Goal: Task Accomplishment & Management: Use online tool/utility

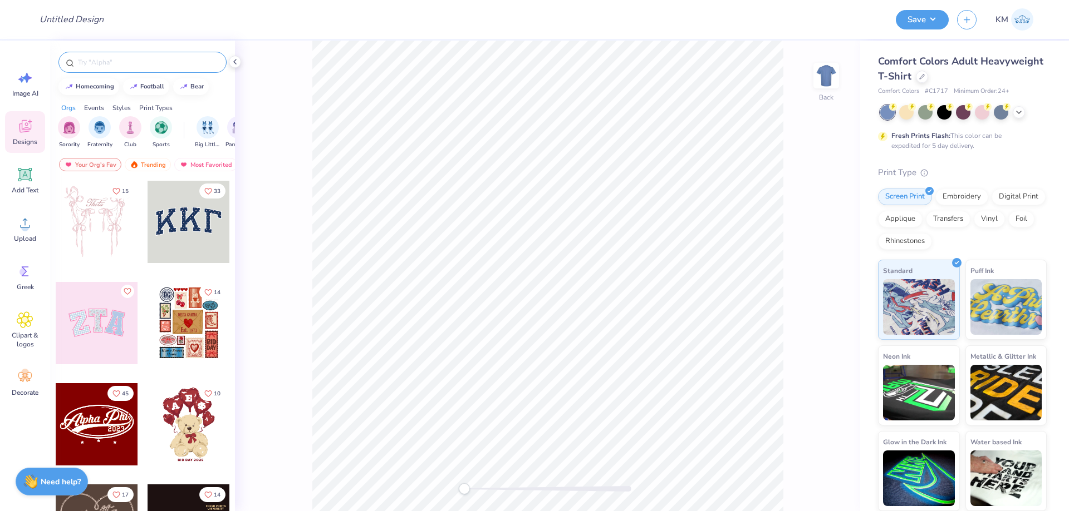
click at [102, 60] on input "text" at bounding box center [148, 62] width 142 height 11
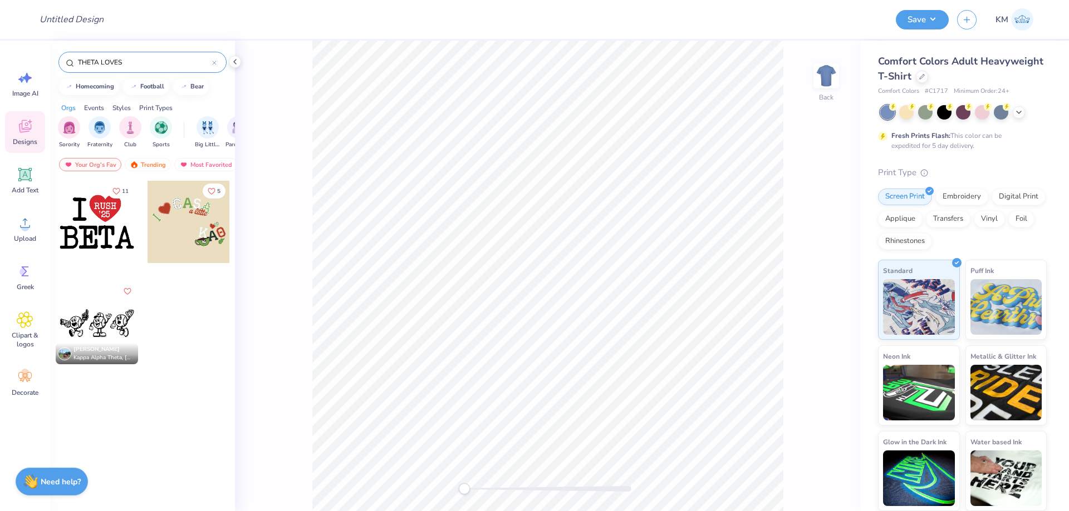
drag, startPoint x: 132, startPoint y: 64, endPoint x: 53, endPoint y: 65, distance: 79.0
click at [53, 65] on div "THETA LOVES" at bounding box center [142, 60] width 185 height 38
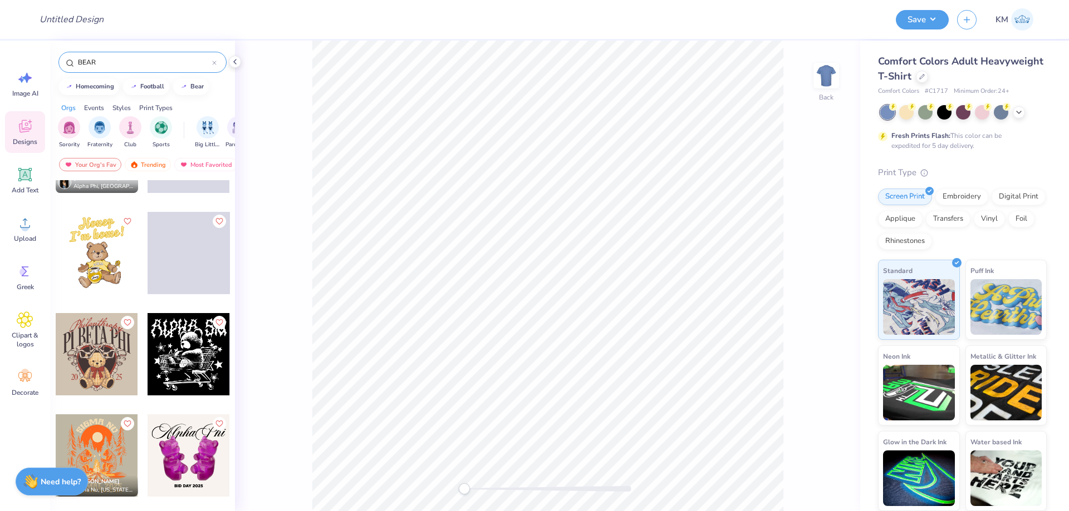
scroll to position [697, 0]
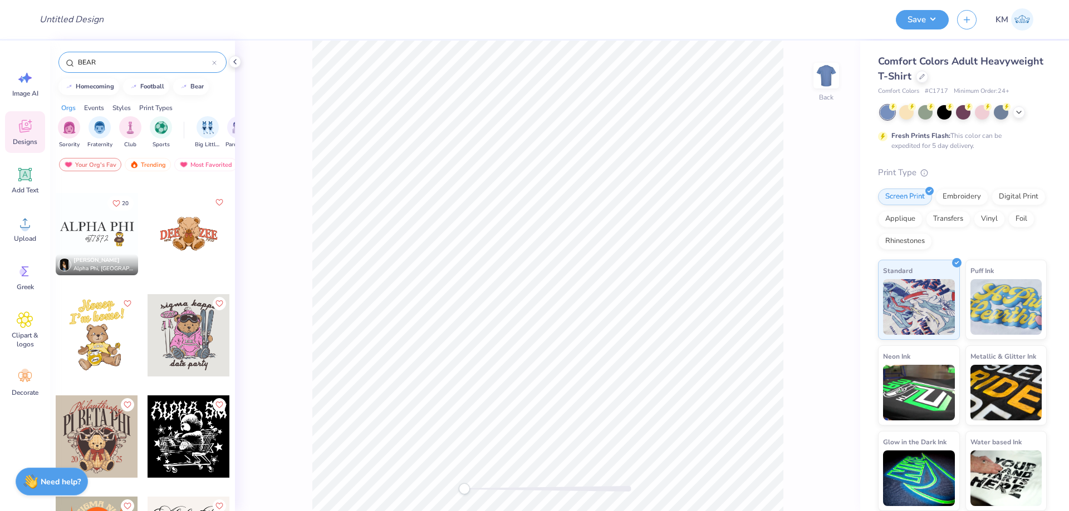
type input "BEAR"
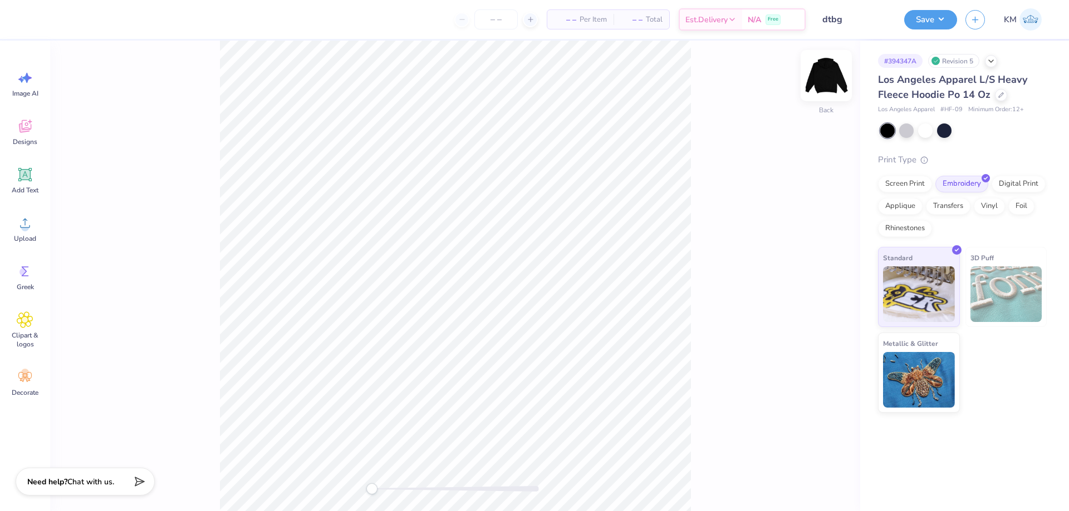
click at [829, 79] on img at bounding box center [826, 75] width 45 height 45
click at [25, 215] on icon at bounding box center [25, 223] width 17 height 17
click at [828, 83] on img at bounding box center [826, 75] width 45 height 45
click at [826, 81] on img at bounding box center [826, 75] width 45 height 45
click at [24, 223] on icon at bounding box center [25, 223] width 17 height 17
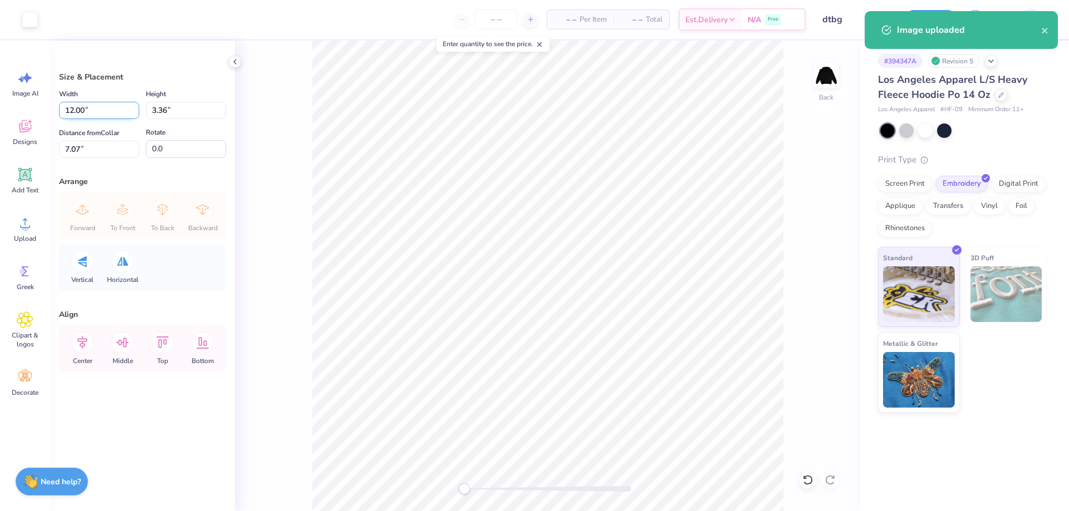
click at [76, 114] on input "12.00" at bounding box center [99, 110] width 80 height 17
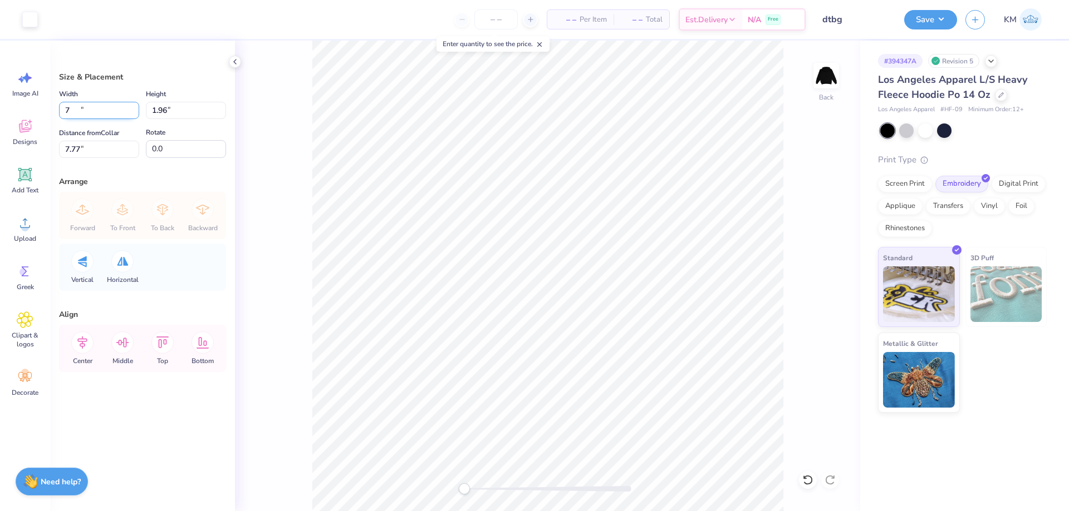
type input "7.00"
type input "1.96"
click at [83, 143] on input "7.77" at bounding box center [99, 149] width 80 height 17
type input "3"
drag, startPoint x: 95, startPoint y: 152, endPoint x: 44, endPoint y: 151, distance: 50.7
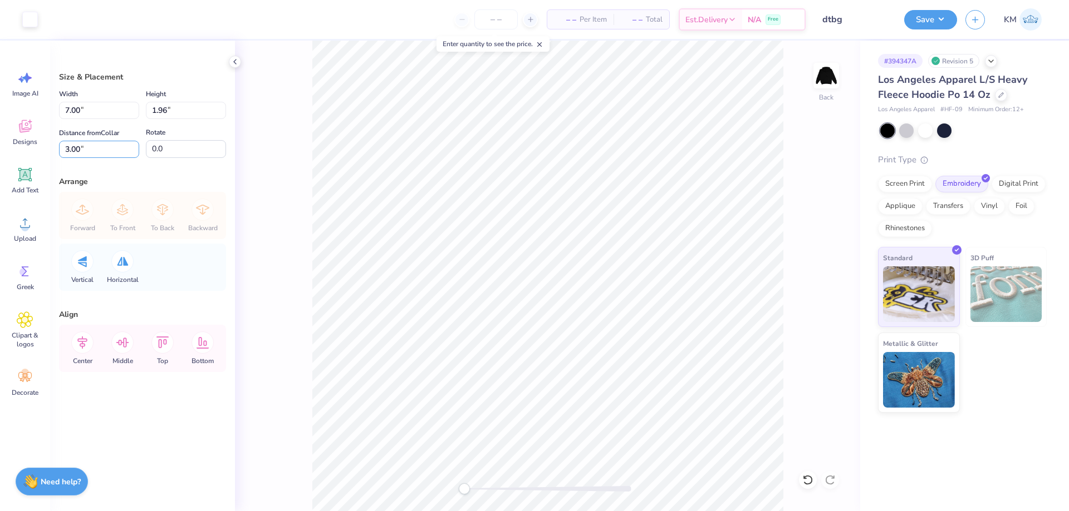
click at [44, 151] on div "Art colors – – Per Item – – Total Est. Delivery N/A Free Design Title dtbg Save…" at bounding box center [534, 255] width 1069 height 511
type input "5"
click at [77, 148] on input "5.00" at bounding box center [99, 149] width 80 height 17
type input "7"
drag, startPoint x: 80, startPoint y: 148, endPoint x: 66, endPoint y: 147, distance: 14.5
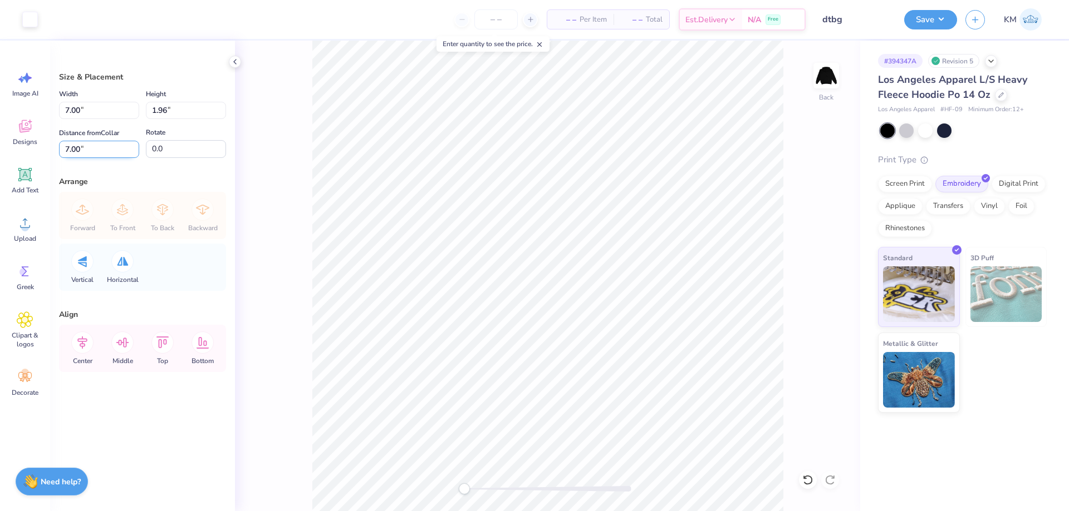
click at [66, 147] on input "7.00" at bounding box center [99, 149] width 80 height 17
type input "6"
type input "4"
drag, startPoint x: 83, startPoint y: 151, endPoint x: 33, endPoint y: 151, distance: 50.1
click at [34, 151] on div "Art colors – – Per Item – – Total Est. Delivery N/A Free Design Title dtbg Save…" at bounding box center [534, 255] width 1069 height 511
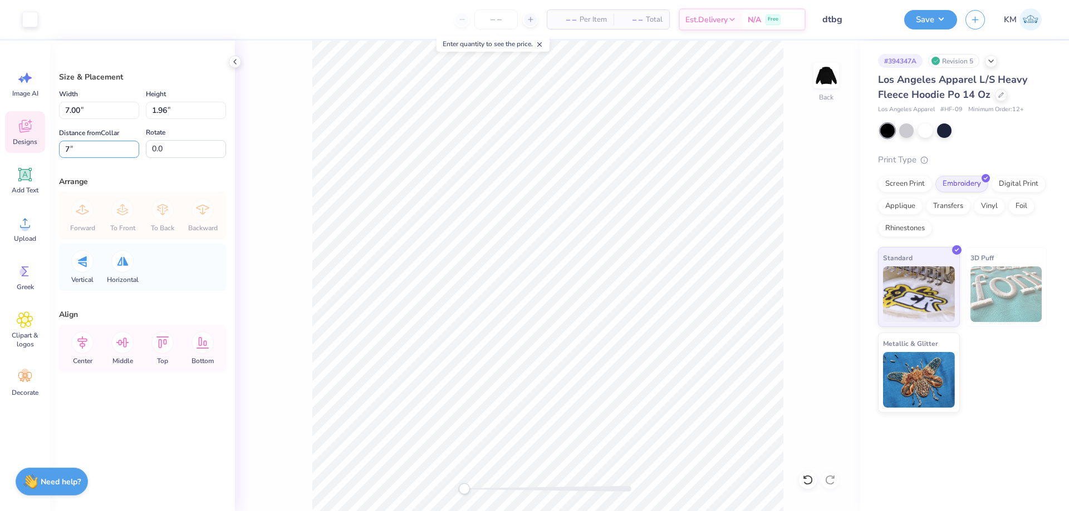
type input "7"
click at [808, 71] on div "Back" at bounding box center [547, 276] width 625 height 471
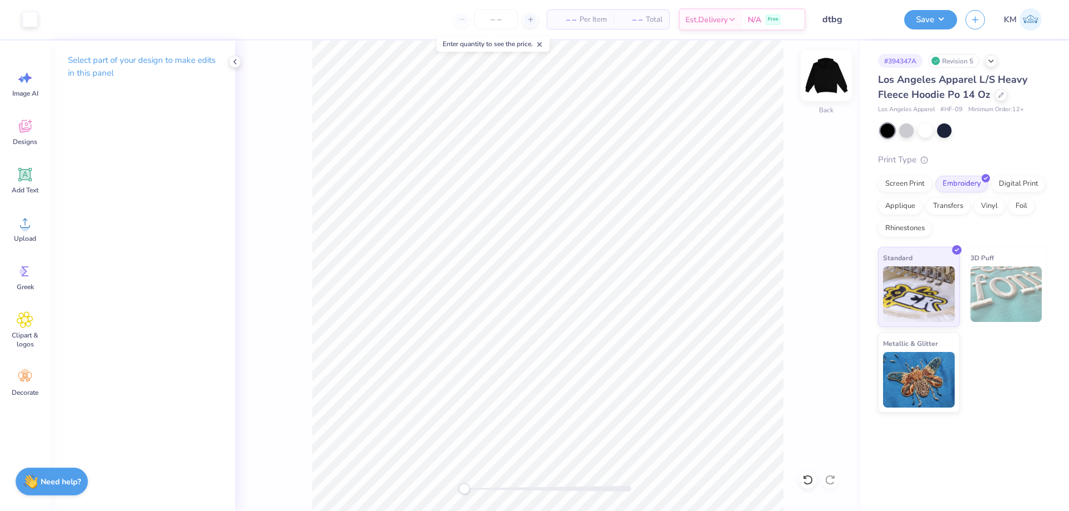
click at [822, 76] on img at bounding box center [826, 75] width 45 height 45
click at [831, 77] on img at bounding box center [826, 75] width 45 height 45
drag, startPoint x: 461, startPoint y: 491, endPoint x: 470, endPoint y: 488, distance: 9.5
click at [470, 488] on div "Accessibility label" at bounding box center [471, 489] width 11 height 11
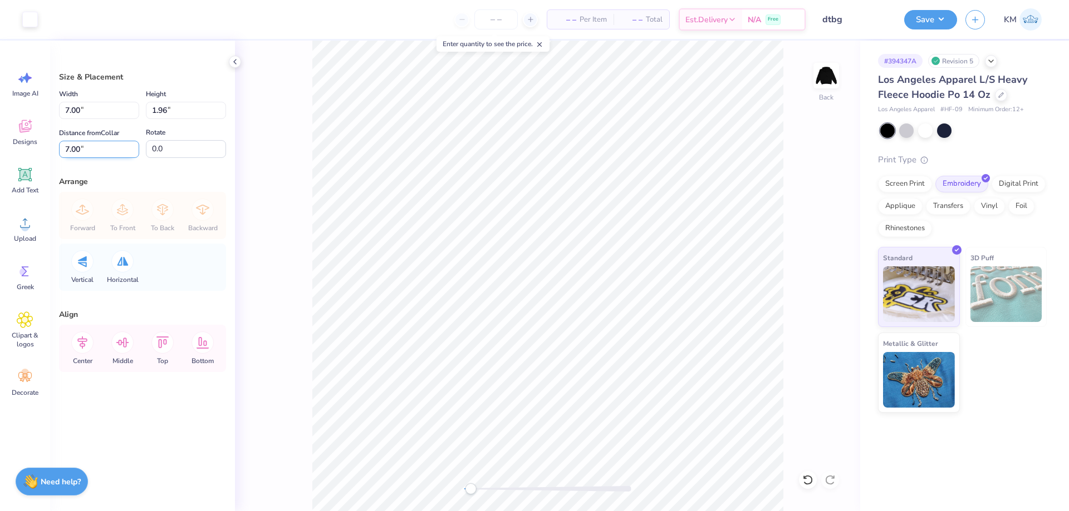
drag, startPoint x: 83, startPoint y: 149, endPoint x: 61, endPoint y: 151, distance: 22.4
click at [61, 151] on input "7.00" at bounding box center [99, 149] width 80 height 17
type input "3"
drag, startPoint x: 83, startPoint y: 149, endPoint x: 42, endPoint y: 149, distance: 40.6
click at [42, 149] on div "Art colors – – Per Item – – Total Est. Delivery N/A Free Design Title dtbg Save…" at bounding box center [534, 255] width 1069 height 511
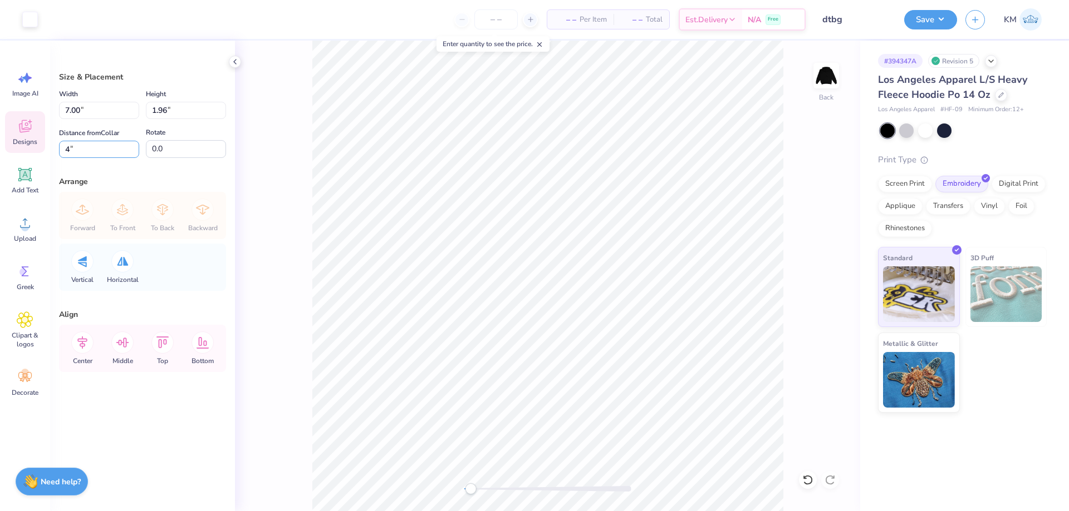
type input "4"
drag, startPoint x: 84, startPoint y: 151, endPoint x: 55, endPoint y: 151, distance: 29.5
click at [57, 151] on div "Size & Placement Width 7.00 7.00 " Height 1.96 1.96 " Distance from Collar 4.00…" at bounding box center [142, 276] width 185 height 471
type input "7"
click at [435, 486] on div "Back" at bounding box center [547, 276] width 625 height 471
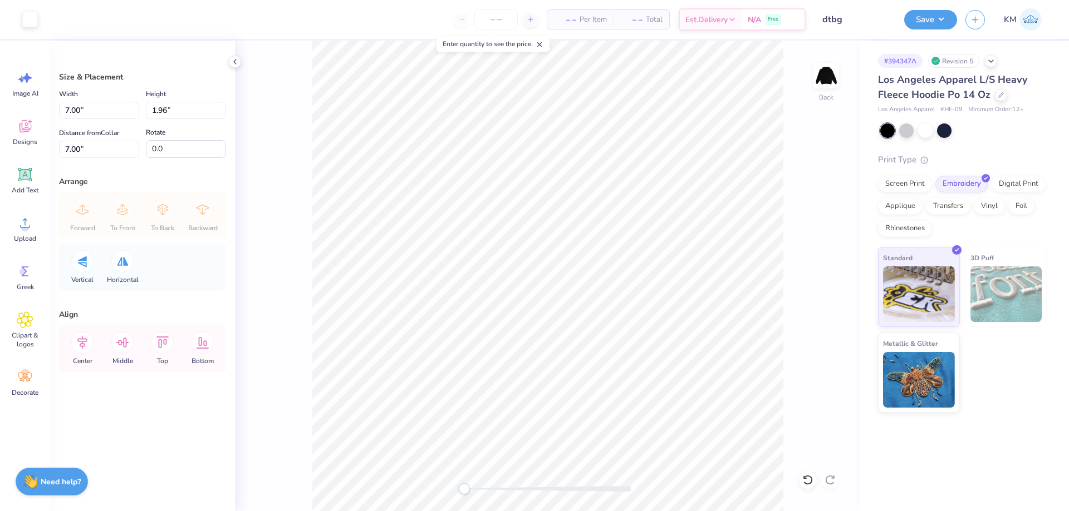
click at [810, 87] on div "Back" at bounding box center [547, 276] width 625 height 471
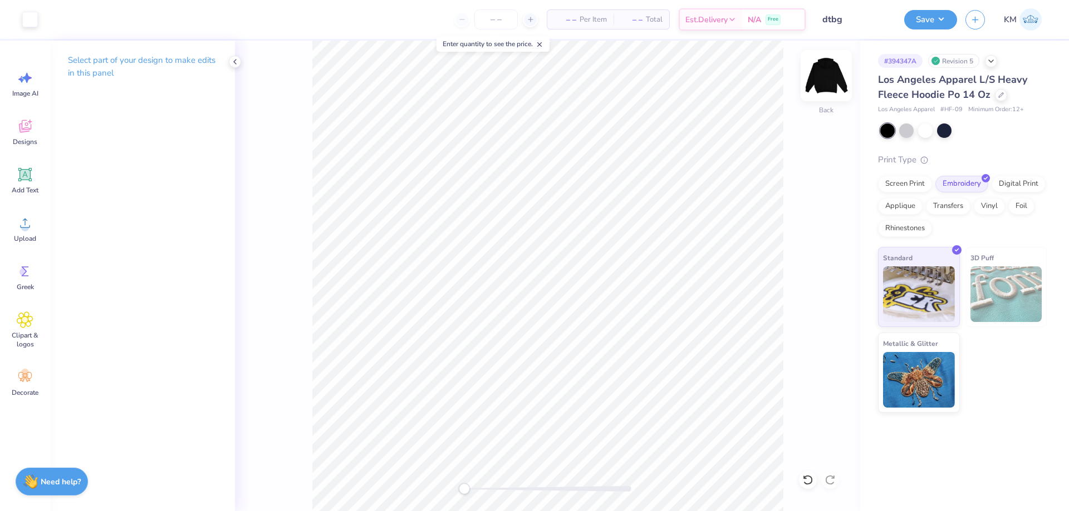
click at [821, 84] on img at bounding box center [826, 75] width 45 height 45
click at [27, 236] on span "Upload" at bounding box center [25, 238] width 22 height 9
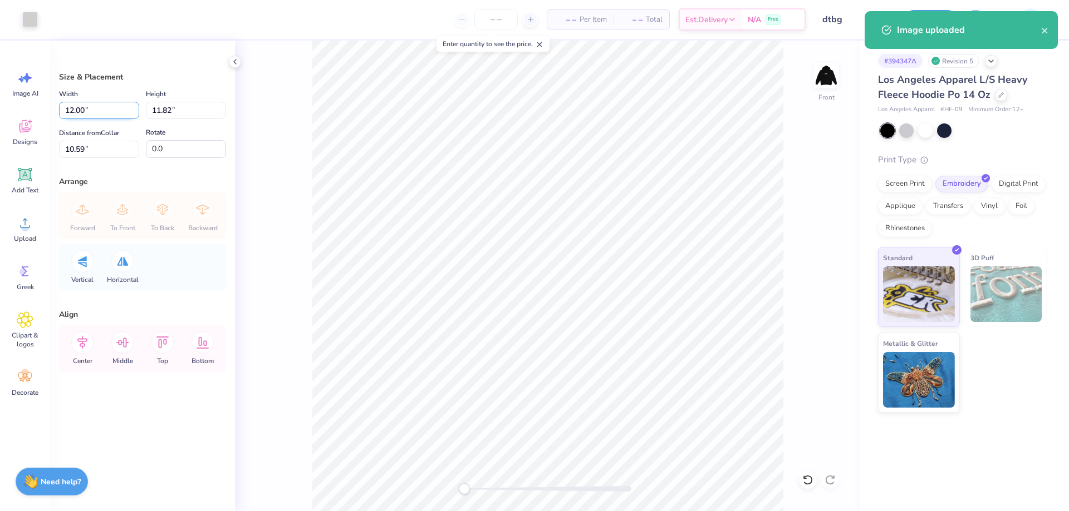
click at [80, 111] on input "12.00" at bounding box center [99, 110] width 80 height 17
type input "12.00"
type input "11.83"
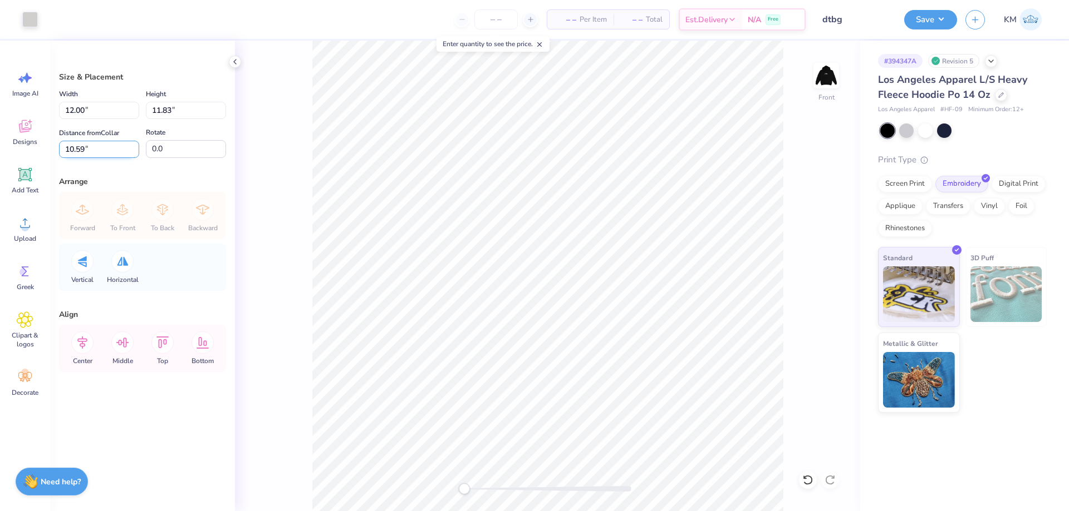
click at [81, 142] on input "10.59" at bounding box center [99, 149] width 80 height 17
type input "6"
click at [820, 72] on img at bounding box center [826, 75] width 45 height 45
type input "7.00"
type input "1.96"
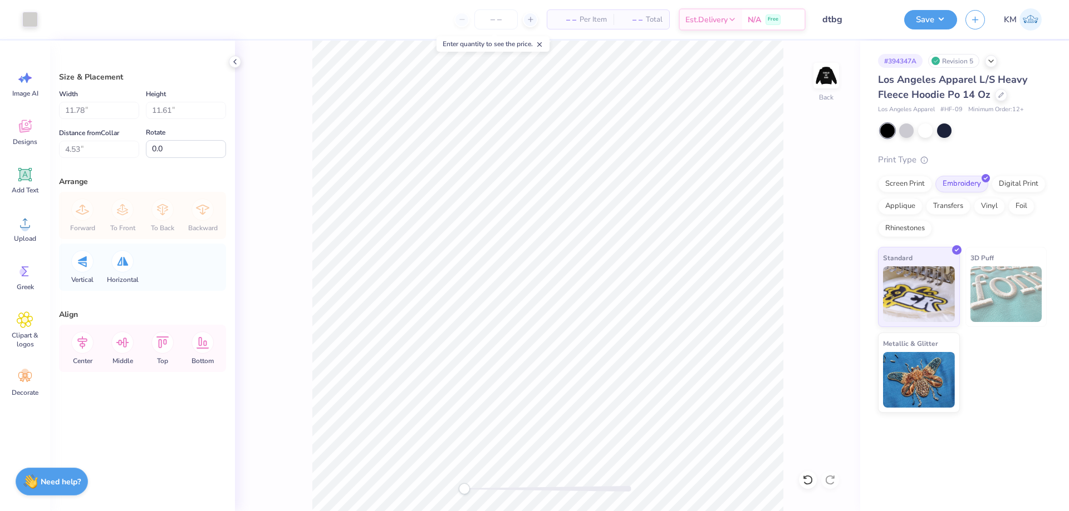
type input "7.00"
click at [937, 21] on button "Save" at bounding box center [930, 17] width 53 height 19
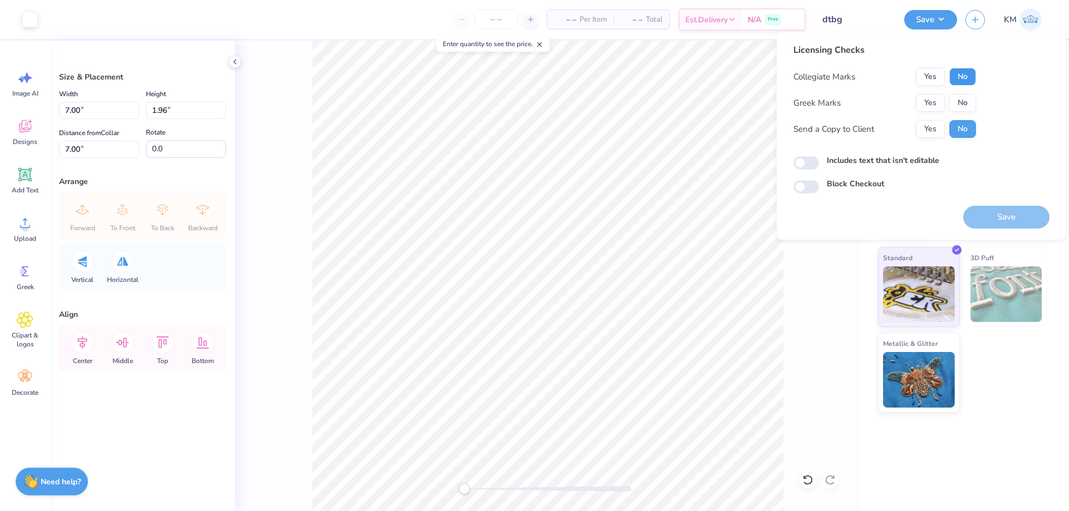
click at [962, 68] on button "No" at bounding box center [962, 77] width 27 height 18
click at [962, 97] on button "No" at bounding box center [962, 103] width 27 height 18
drag, startPoint x: 936, startPoint y: 119, endPoint x: 934, endPoint y: 126, distance: 7.4
click at [935, 121] on div "Collegiate Marks Yes No Greek Marks Yes No Send a Copy to Client Yes No" at bounding box center [884, 103] width 183 height 70
click at [934, 127] on button "Yes" at bounding box center [930, 129] width 29 height 18
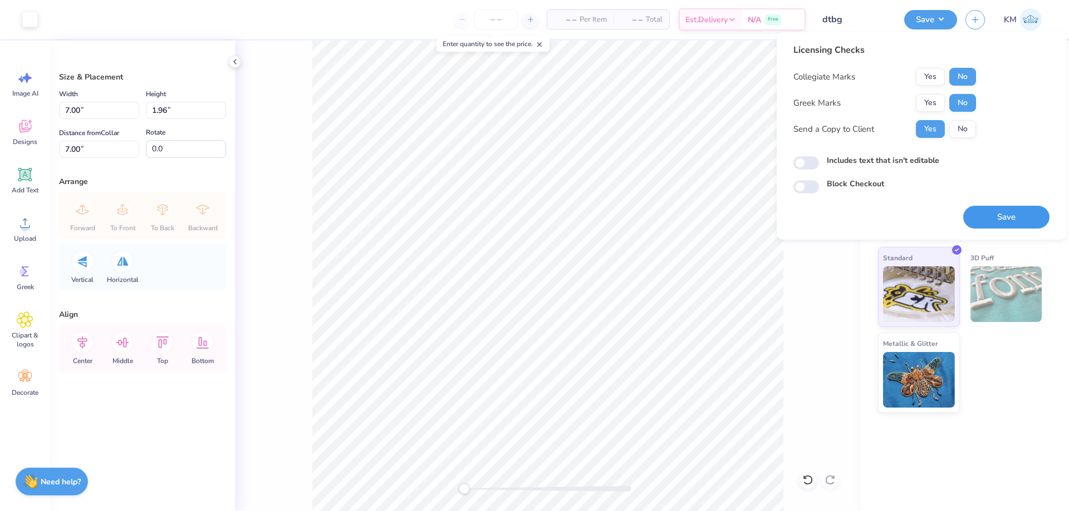
click at [988, 222] on button "Save" at bounding box center [1006, 217] width 86 height 23
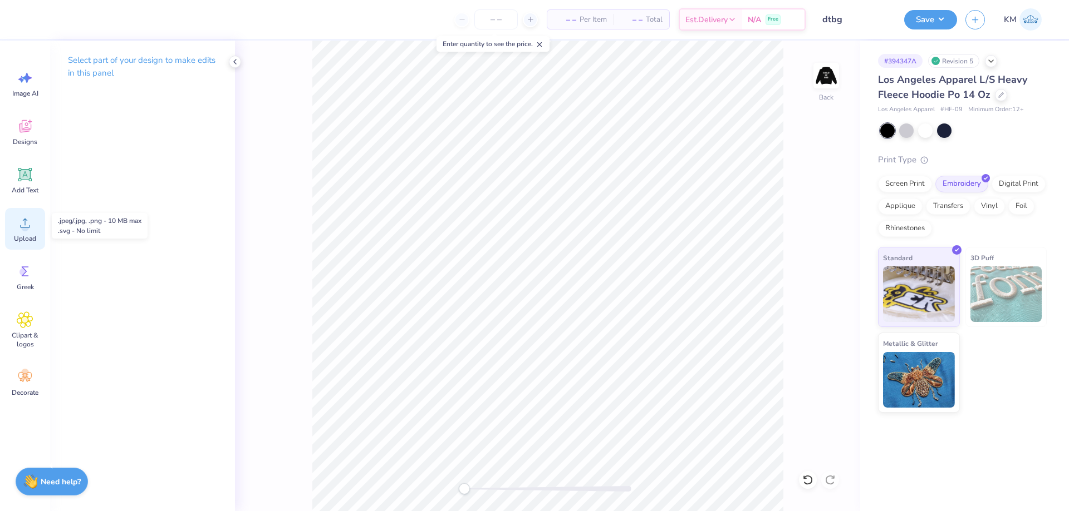
click at [38, 233] on div "Upload" at bounding box center [25, 229] width 40 height 42
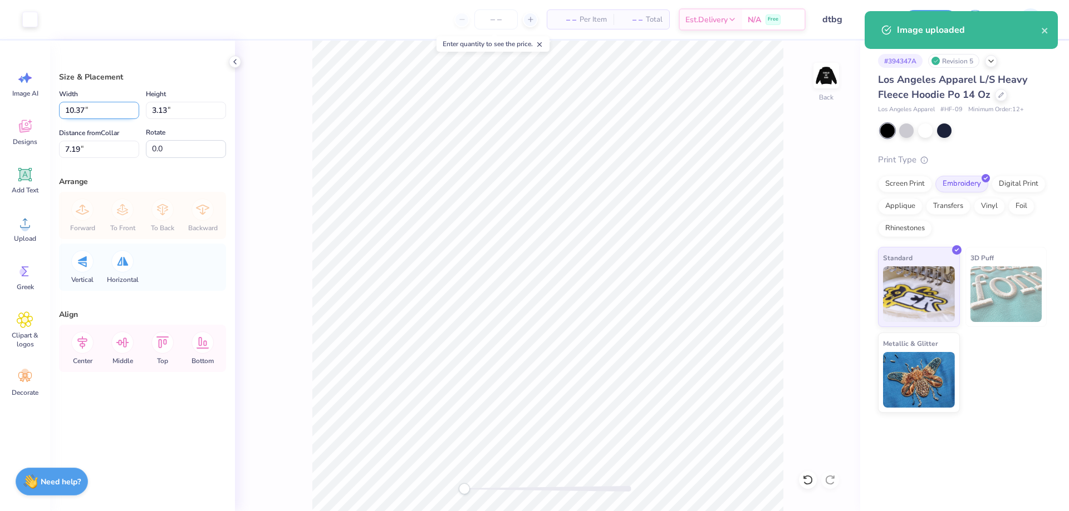
click at [88, 112] on input "10.37" at bounding box center [99, 110] width 80 height 17
type input "3.50"
type input "1.06"
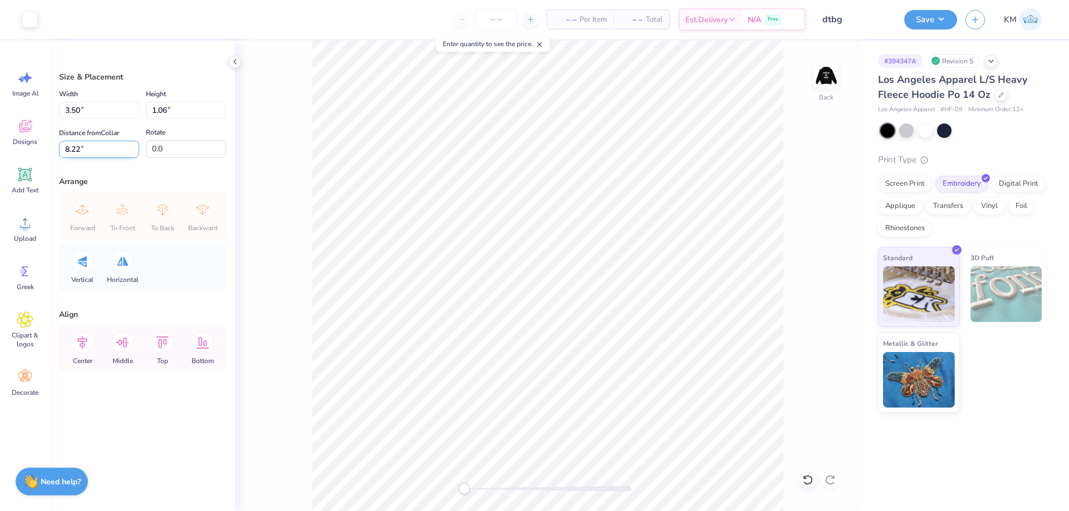
click at [76, 149] on input "8.22" at bounding box center [99, 149] width 80 height 17
type input "3"
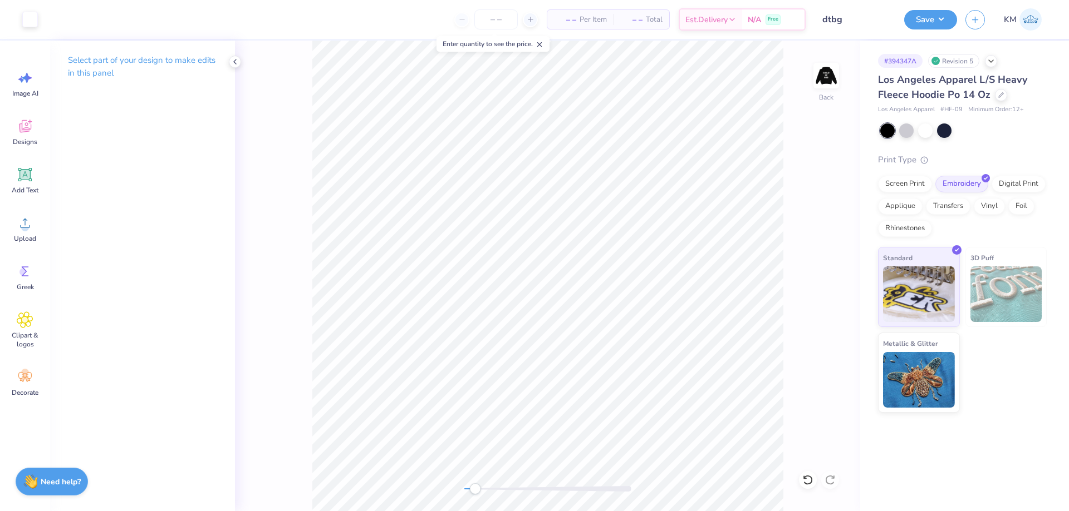
click at [475, 483] on div "Back" at bounding box center [547, 276] width 625 height 471
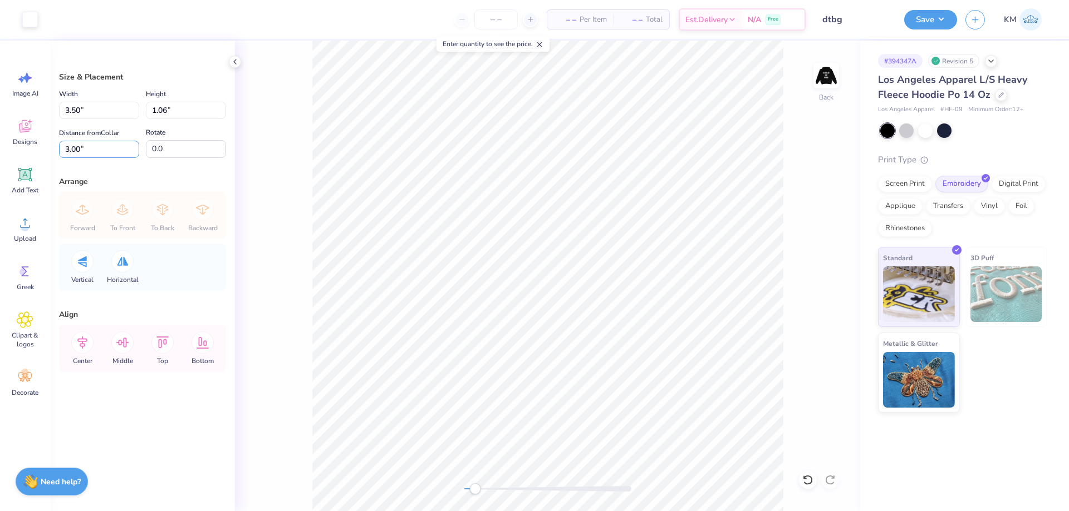
drag, startPoint x: 88, startPoint y: 152, endPoint x: 53, endPoint y: 152, distance: 34.5
click at [54, 152] on div "Size & Placement Width 3.50 3.50 " Height 1.06 1.06 " Distance from Collar 3.00…" at bounding box center [142, 276] width 185 height 471
type input "7"
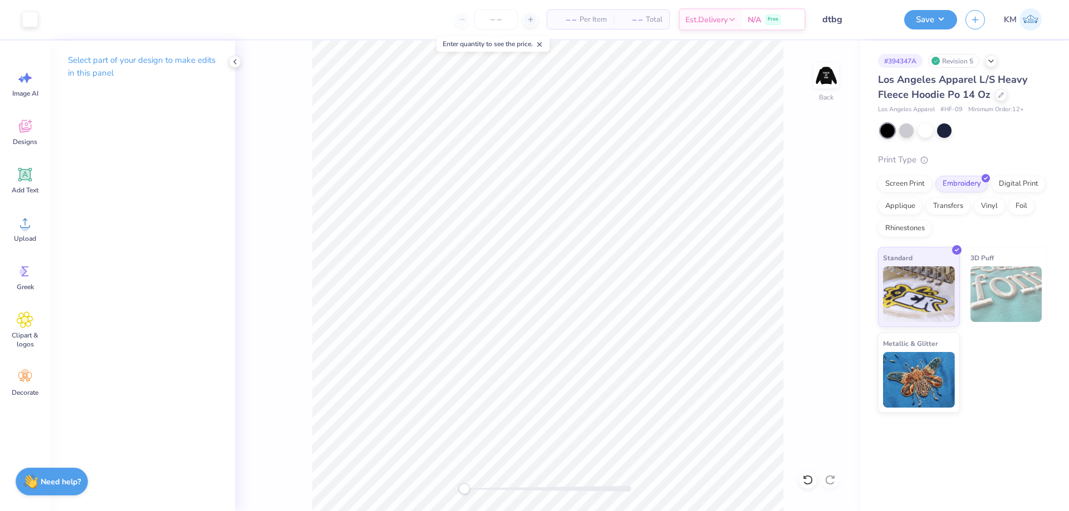
click at [441, 467] on div "Back" at bounding box center [547, 276] width 625 height 471
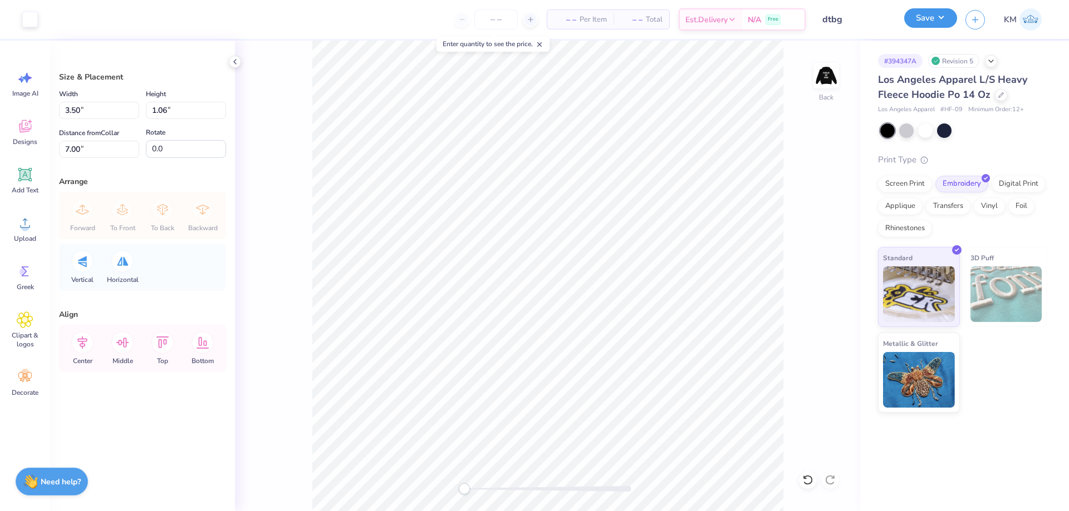
click at [921, 17] on button "Save" at bounding box center [930, 17] width 53 height 19
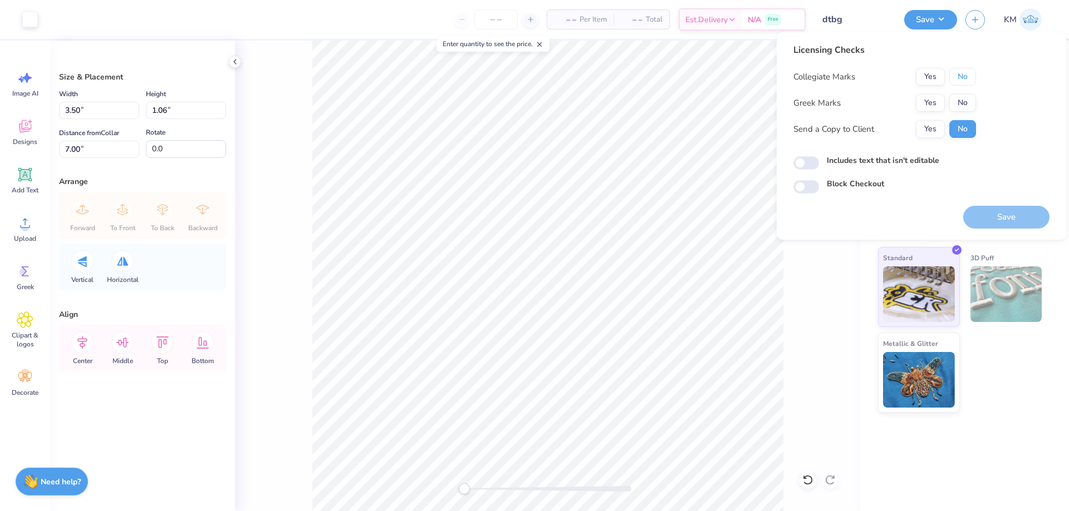
drag, startPoint x: 967, startPoint y: 73, endPoint x: 965, endPoint y: 93, distance: 19.6
click at [967, 76] on button "No" at bounding box center [962, 77] width 27 height 18
click at [964, 98] on button "No" at bounding box center [962, 103] width 27 height 18
drag, startPoint x: 938, startPoint y: 115, endPoint x: 922, endPoint y: 127, distance: 20.7
click at [922, 127] on button "Yes" at bounding box center [930, 129] width 29 height 18
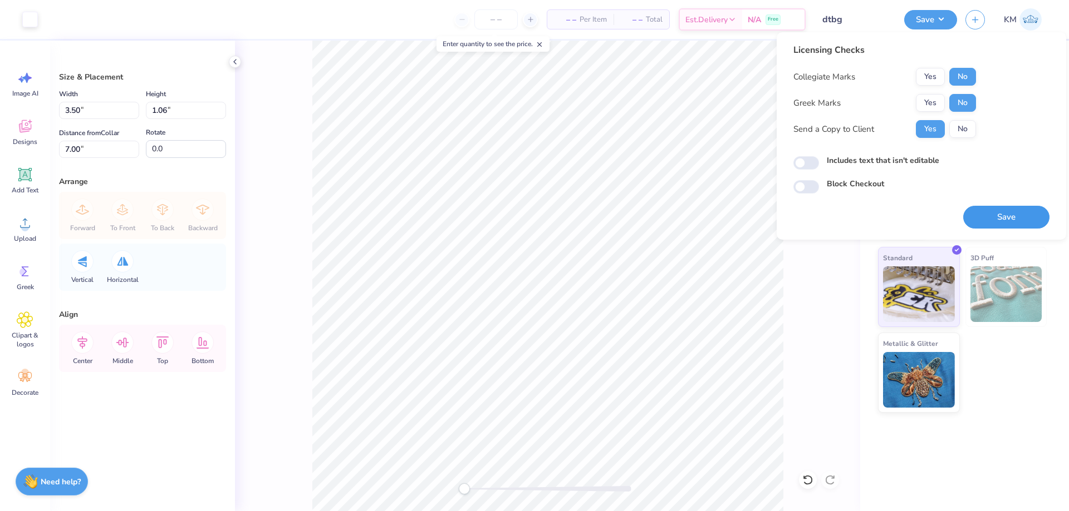
click at [1003, 214] on button "Save" at bounding box center [1006, 217] width 86 height 23
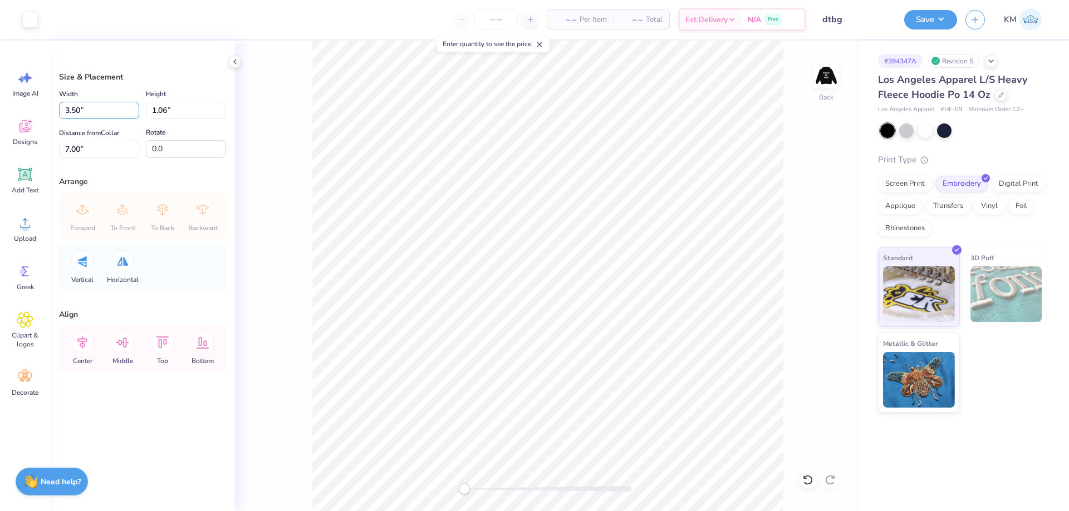
drag, startPoint x: 85, startPoint y: 111, endPoint x: 37, endPoint y: 111, distance: 48.4
click at [37, 111] on div "Art colors – – Per Item – – Total Est. Delivery N/A Free Design Title dtbg Save…" at bounding box center [534, 255] width 1069 height 511
type input "4.00"
type input "1.21"
type input "6.92"
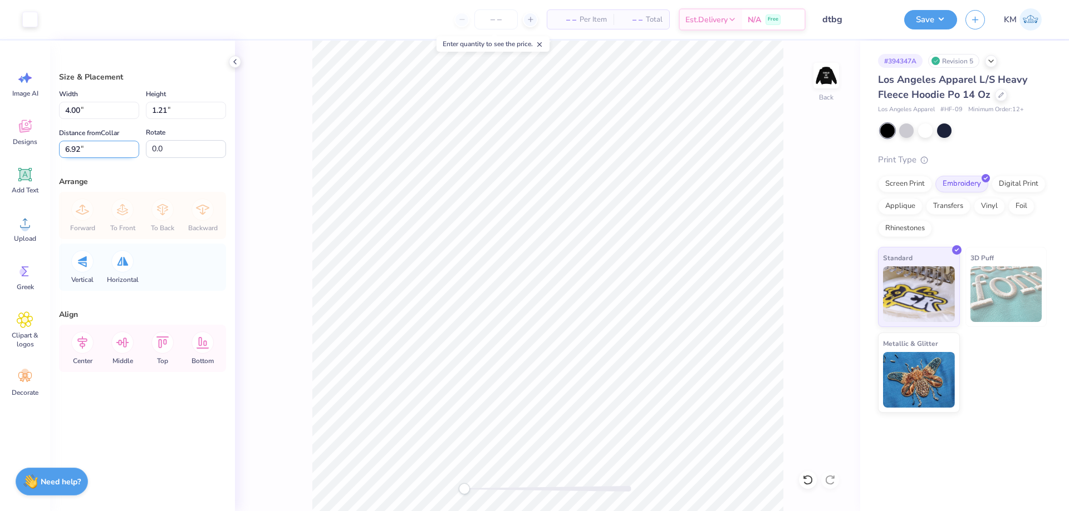
click at [86, 154] on input "6.92" at bounding box center [99, 149] width 80 height 17
type input "7"
click at [947, 14] on button "Save" at bounding box center [930, 17] width 53 height 19
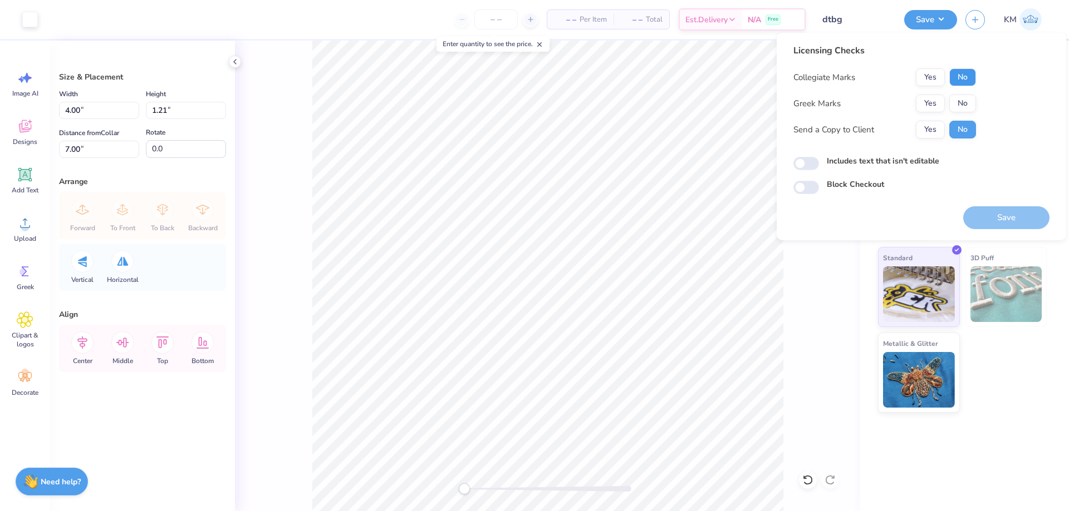
click at [959, 74] on button "No" at bounding box center [962, 77] width 27 height 18
click at [963, 97] on button "No" at bounding box center [962, 104] width 27 height 18
click at [933, 132] on button "Yes" at bounding box center [930, 130] width 29 height 18
click at [1000, 212] on button "Save" at bounding box center [1006, 217] width 86 height 23
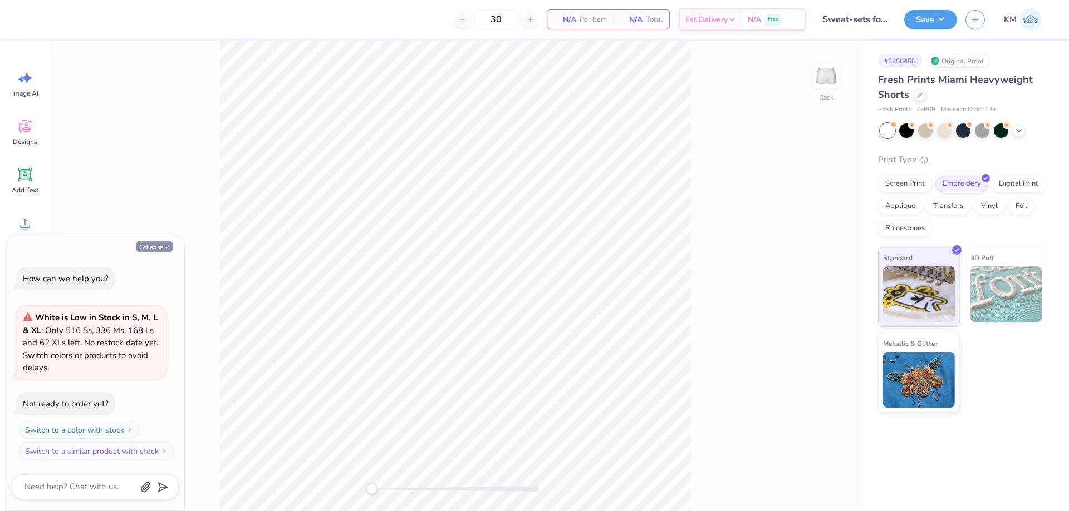
click at [140, 250] on button "Collapse" at bounding box center [154, 247] width 37 height 12
type textarea "x"
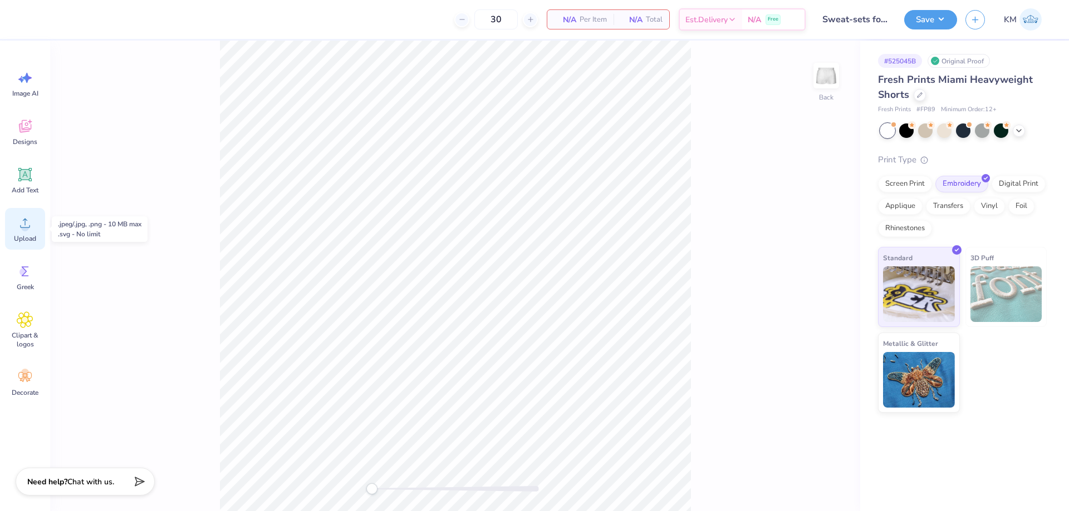
click at [24, 215] on icon at bounding box center [25, 223] width 17 height 17
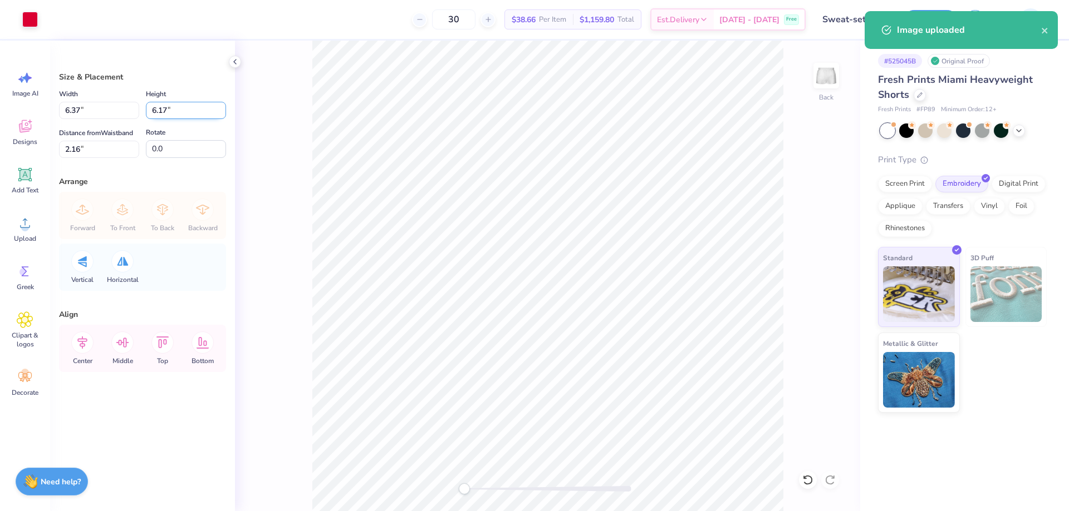
click at [161, 111] on input "6.17" at bounding box center [186, 110] width 80 height 17
type input "5"
type input "5.16"
type input "5.00"
type input "2.75"
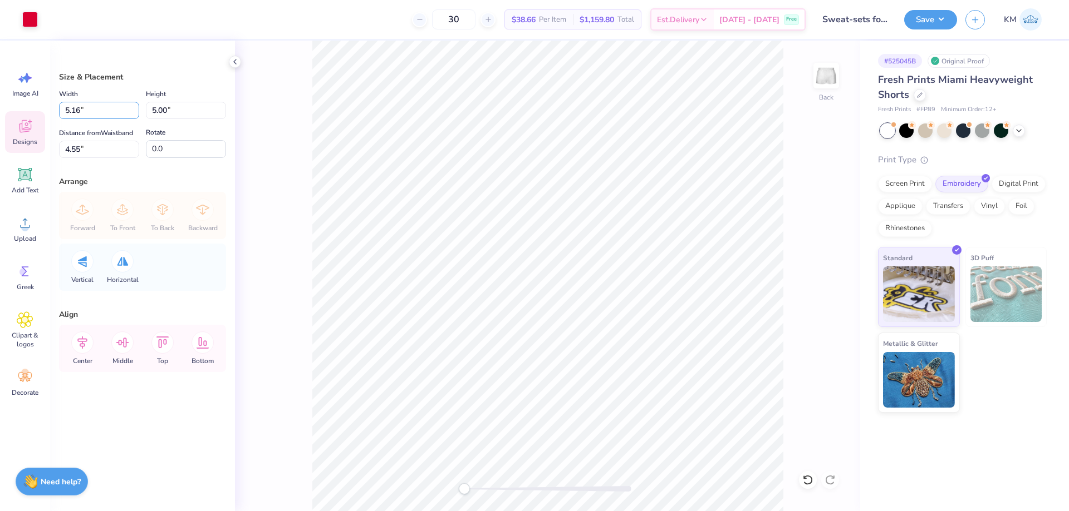
drag, startPoint x: 82, startPoint y: 109, endPoint x: 38, endPoint y: 114, distance: 44.2
click at [40, 112] on div "Art colors 30 $38.66 Per Item $1,159.80 Total Est. Delivery Oct 8 - 11 Free Des…" at bounding box center [534, 255] width 1069 height 511
click at [164, 114] on input "5.00" at bounding box center [186, 110] width 80 height 17
type input "4"
type input "4.12"
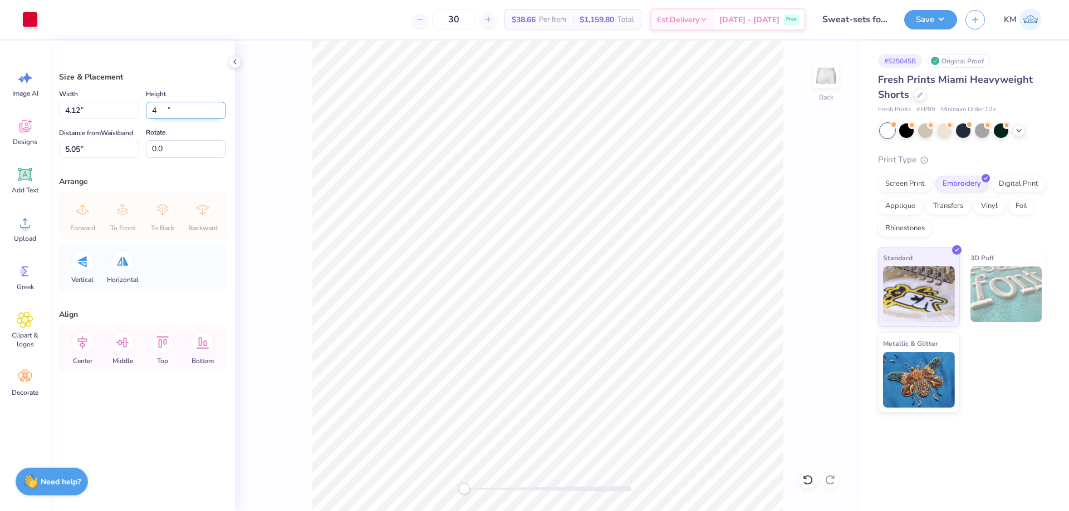
type input "4.00"
drag, startPoint x: 80, startPoint y: 151, endPoint x: 53, endPoint y: 149, distance: 26.9
click at [53, 149] on div "Size & Placement Width 4.12 4.12 " Height 4.00 4.00 " Distance from Waistband 5…" at bounding box center [142, 276] width 185 height 471
type input "5"
click at [931, 19] on button "Save" at bounding box center [930, 17] width 53 height 19
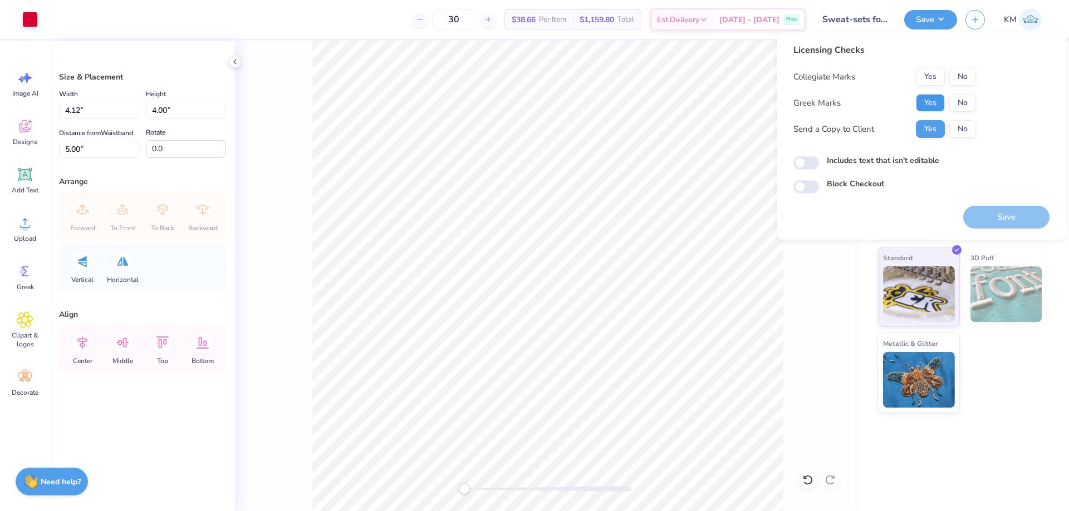
click at [938, 101] on button "Yes" at bounding box center [930, 103] width 29 height 18
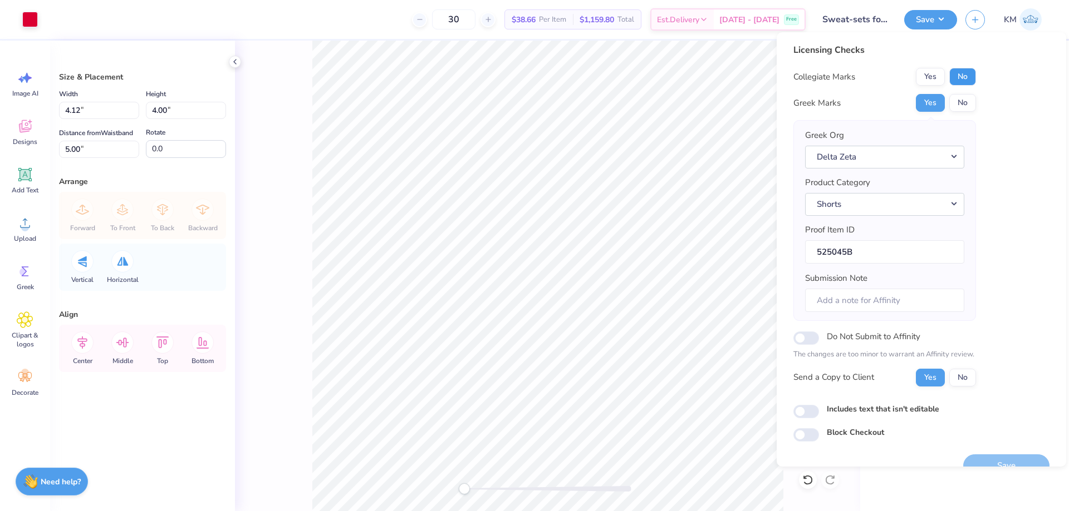
click at [968, 76] on button "No" at bounding box center [962, 77] width 27 height 18
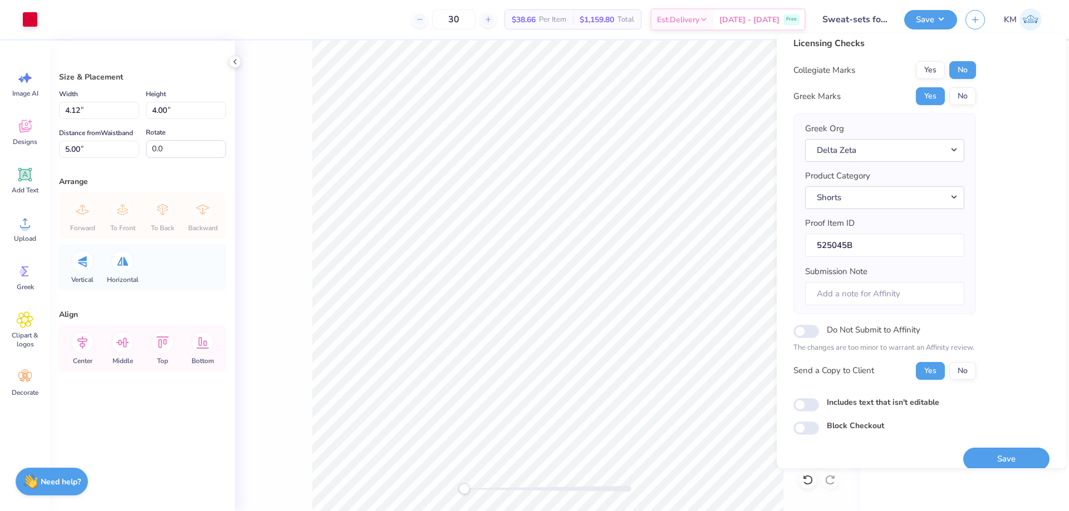
scroll to position [21, 0]
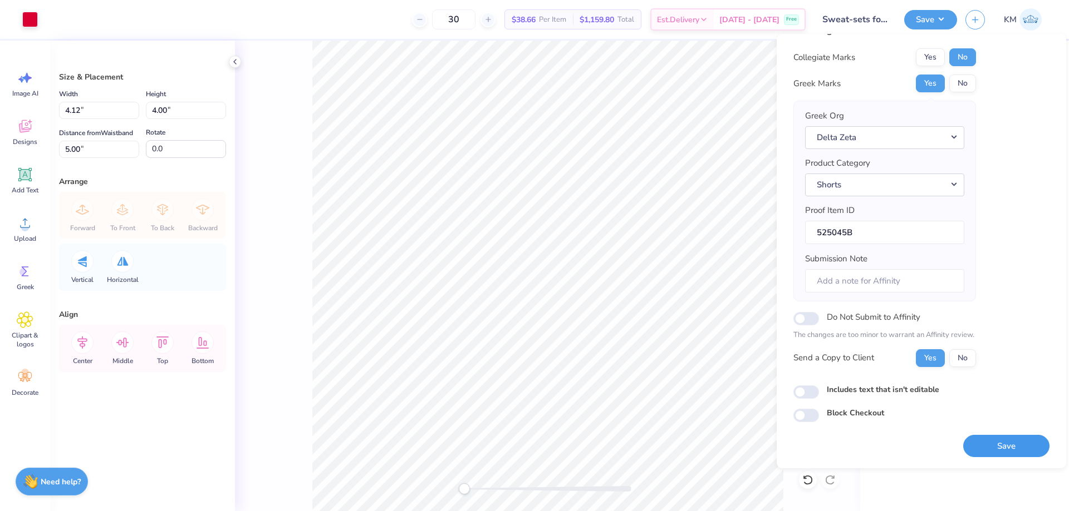
click at [980, 438] on button "Save" at bounding box center [1006, 446] width 86 height 23
